Goal: Information Seeking & Learning: Learn about a topic

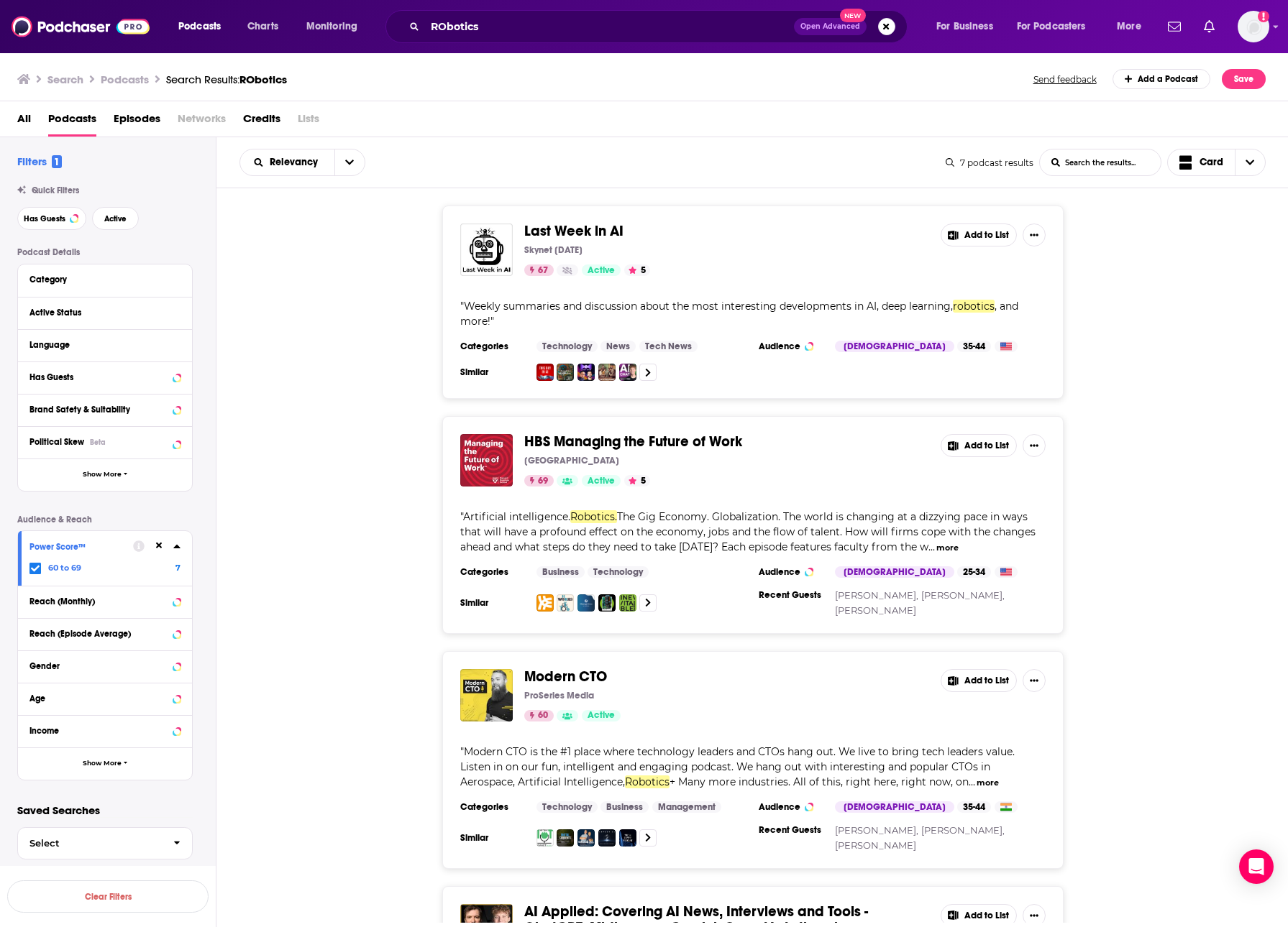
scroll to position [814, 0]
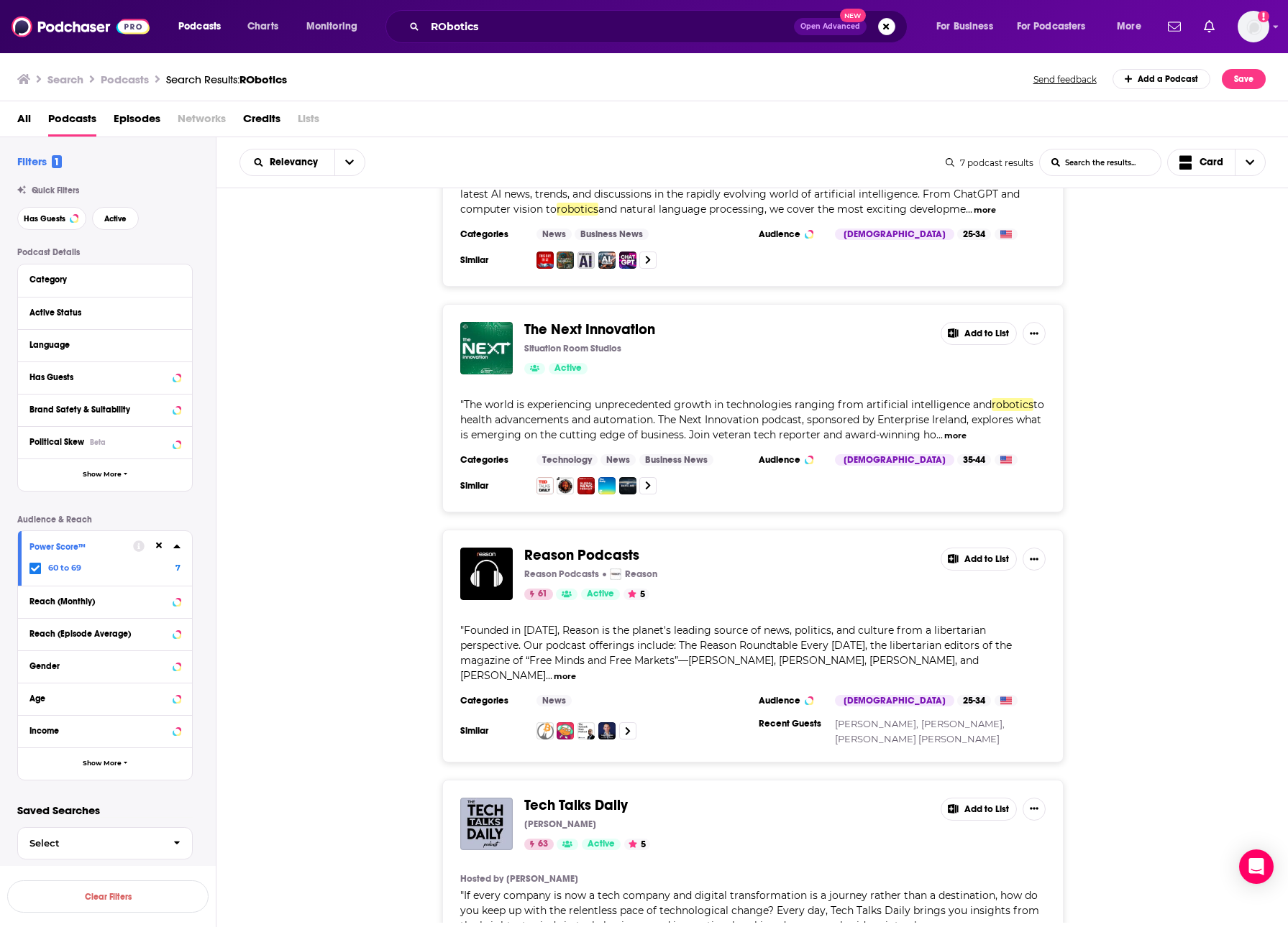
drag, startPoint x: 614, startPoint y: 42, endPoint x: 571, endPoint y: 33, distance: 43.9
click at [611, 41] on div "RObotics Open Advanced New" at bounding box center [646, 26] width 522 height 33
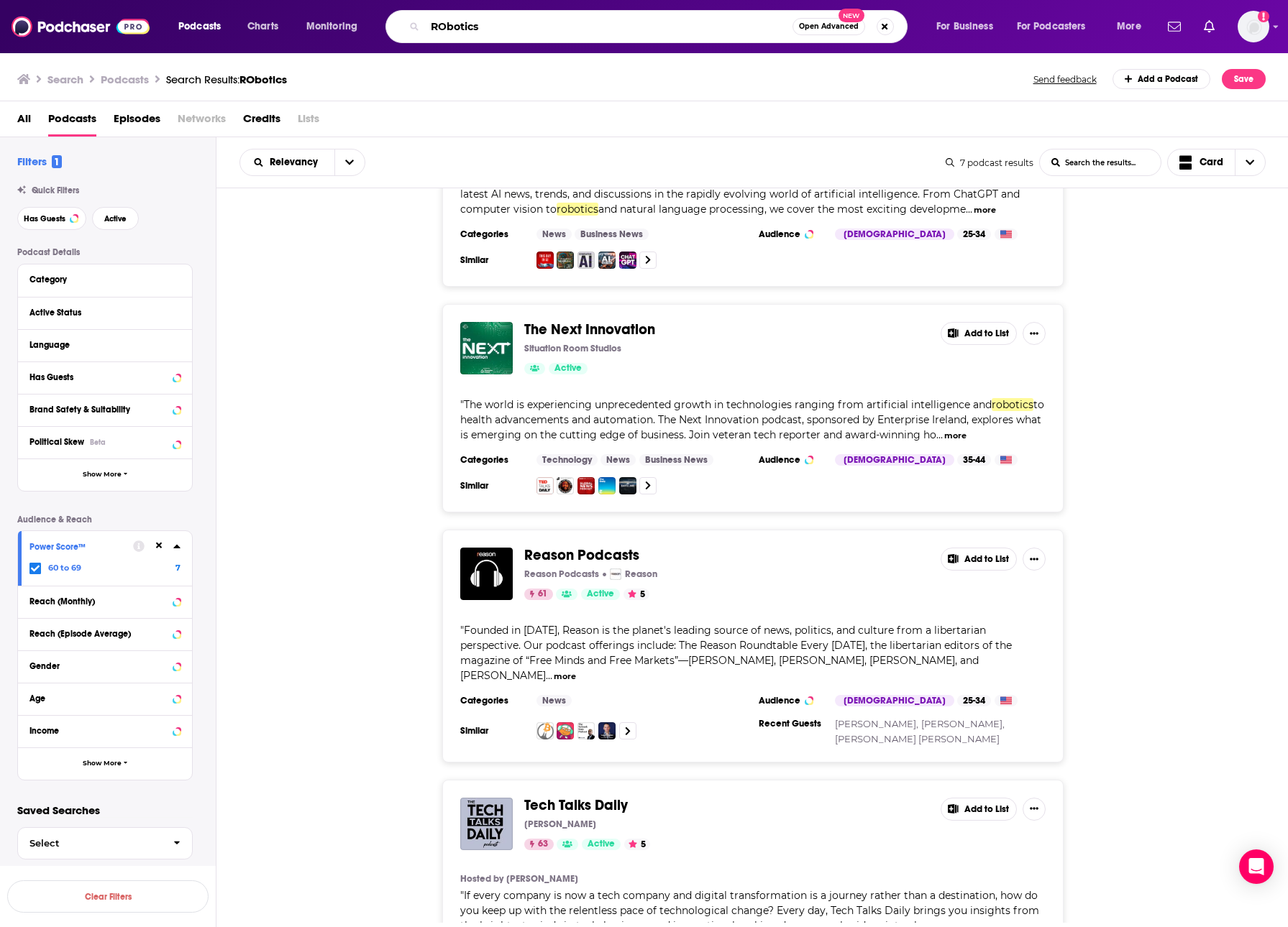
click at [571, 32] on input "RObotics" at bounding box center [609, 26] width 367 height 23
type input "B"
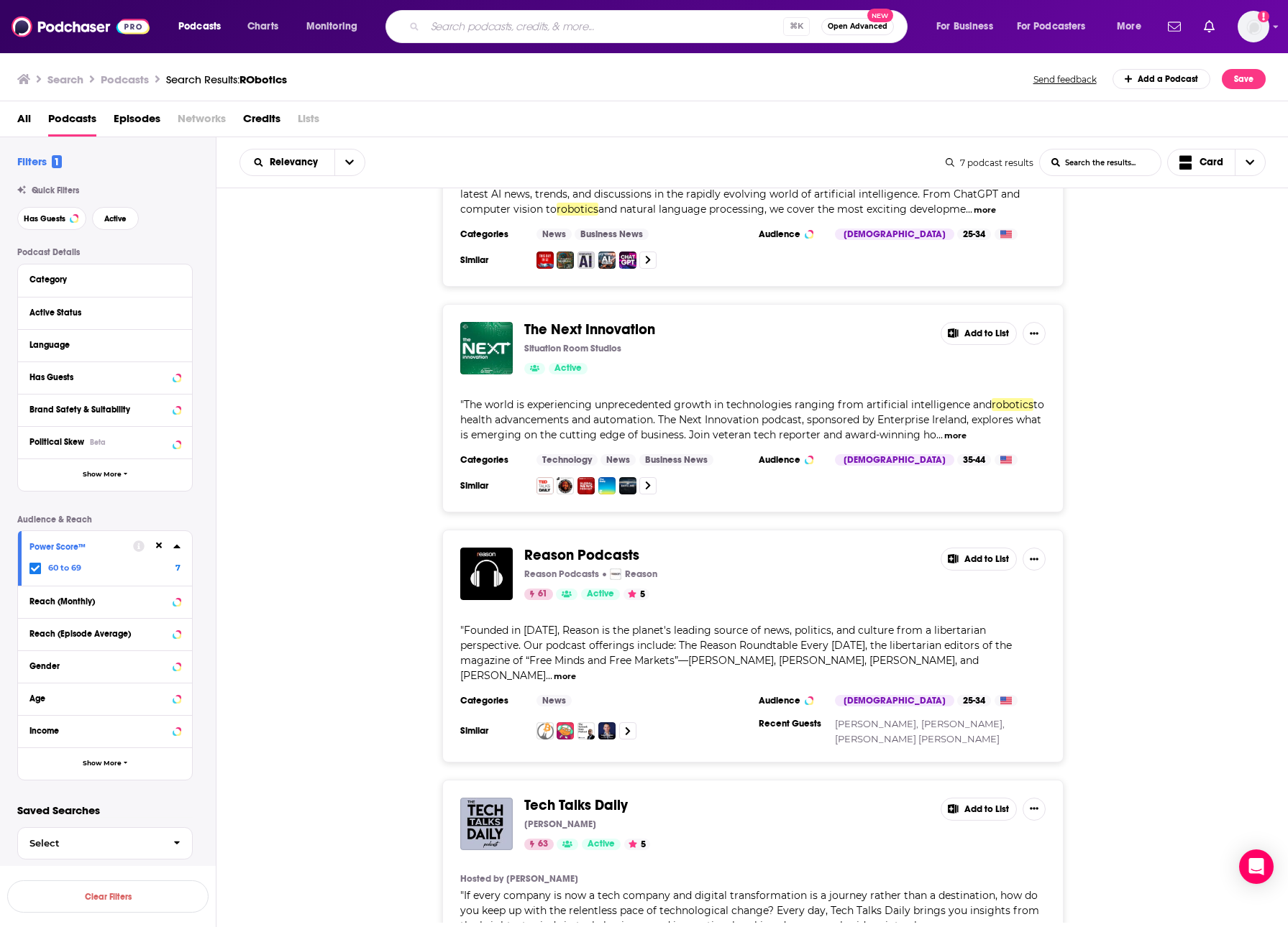
drag, startPoint x: 1085, startPoint y: 254, endPoint x: 1095, endPoint y: 179, distance: 75.7
click at [1089, 237] on div "AI Applied: Covering AI News, Interviews and Tools - ChatGPT, Midjourney, Gemin…" at bounding box center [752, 179] width 1072 height 214
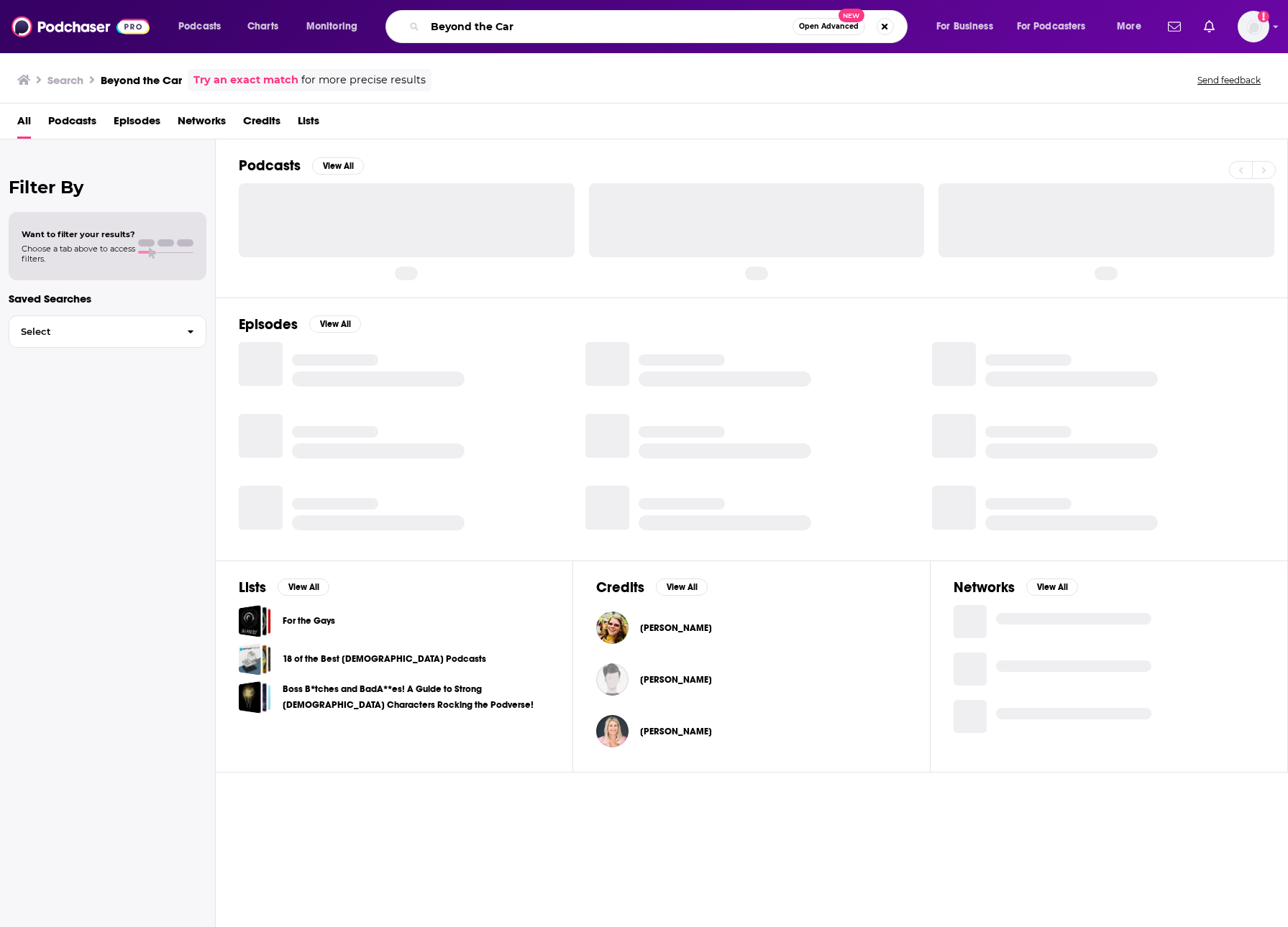
click at [620, 37] on input "Beyond the Car" at bounding box center [609, 26] width 367 height 23
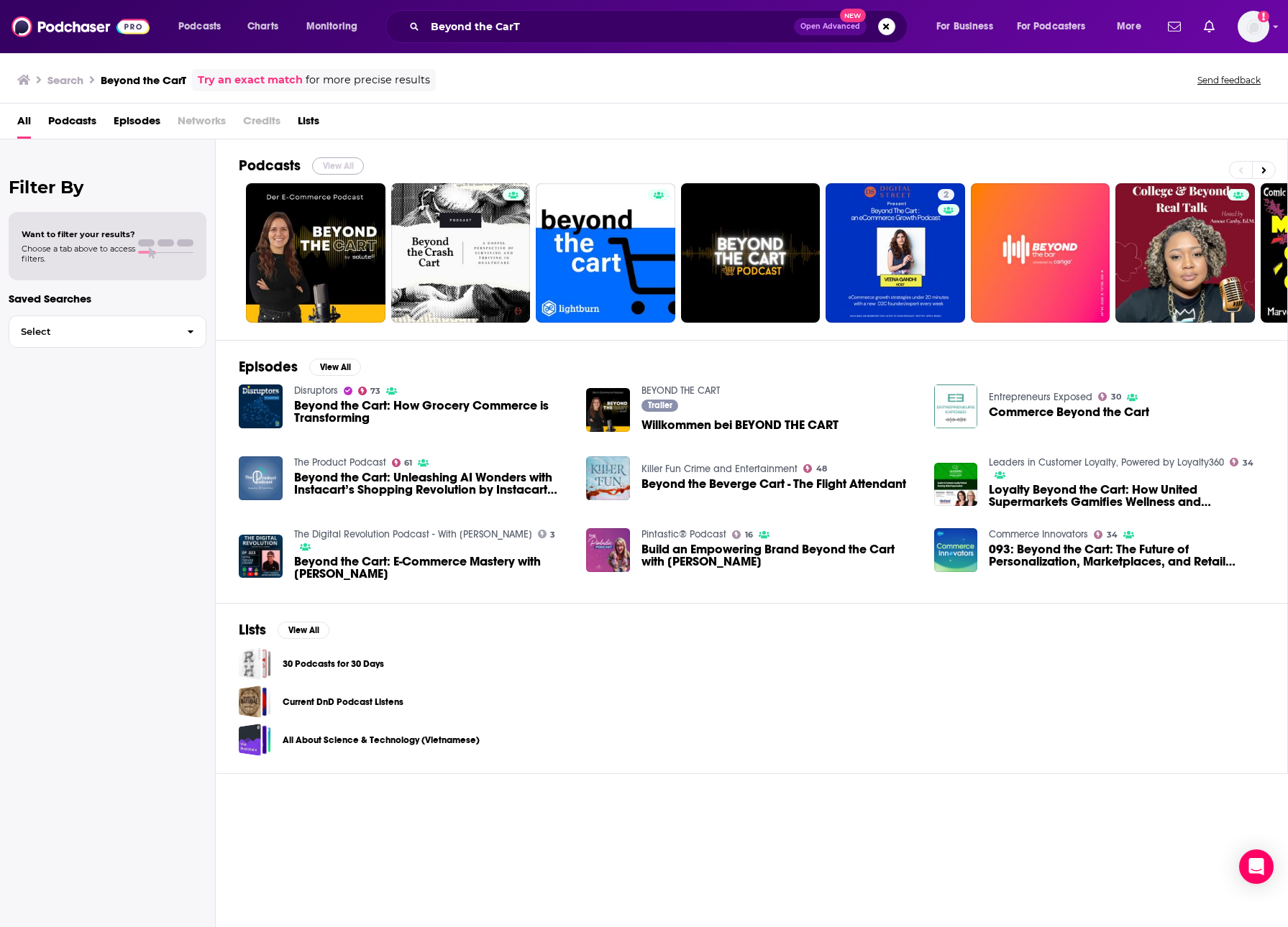
click at [322, 169] on button "View All" at bounding box center [338, 167] width 52 height 18
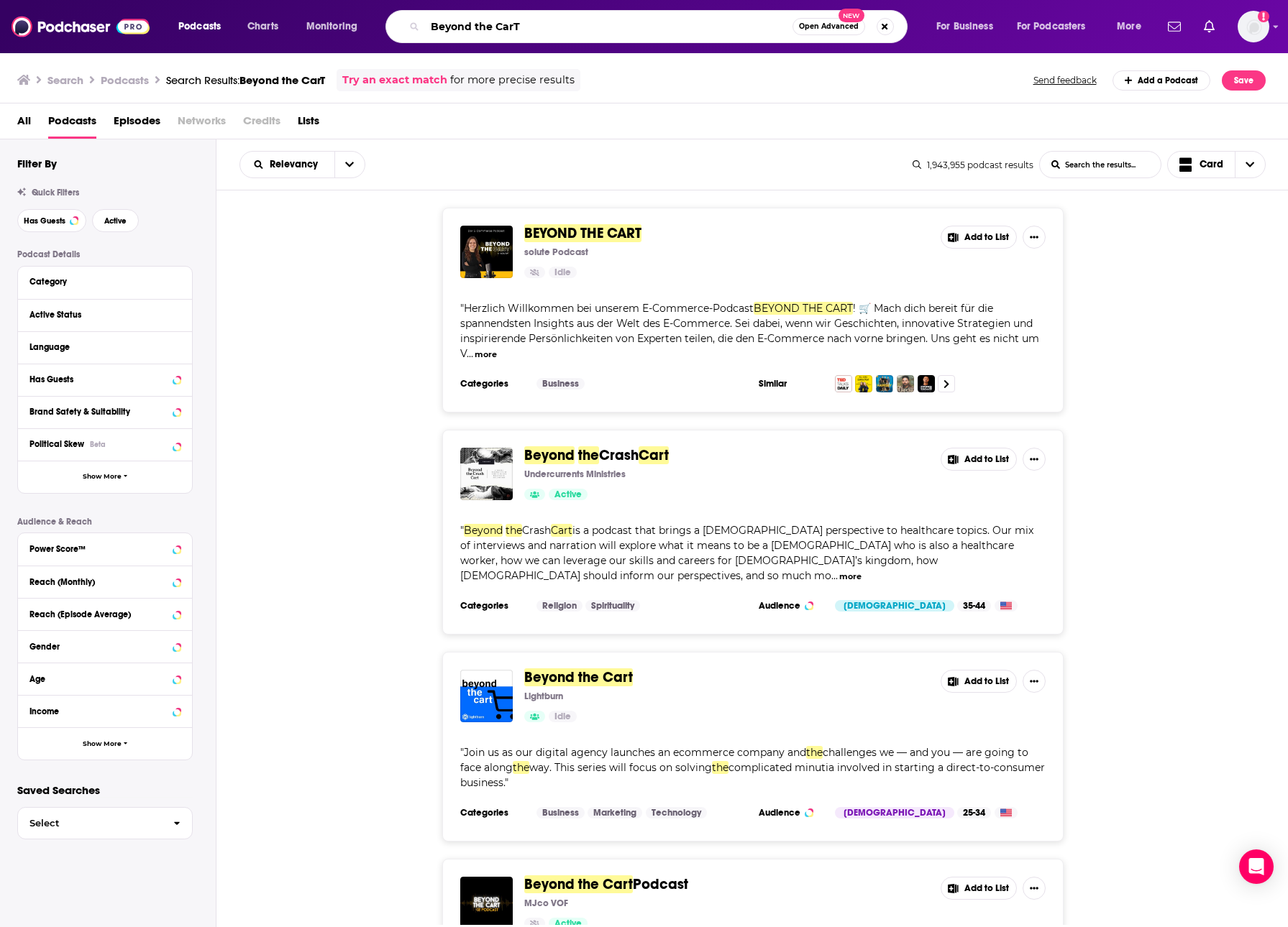
click at [584, 31] on input "Beyond the CarT" at bounding box center [609, 26] width 367 height 23
type input "Beyond the Cart how ecom"
